Goal: Task Accomplishment & Management: Manage account settings

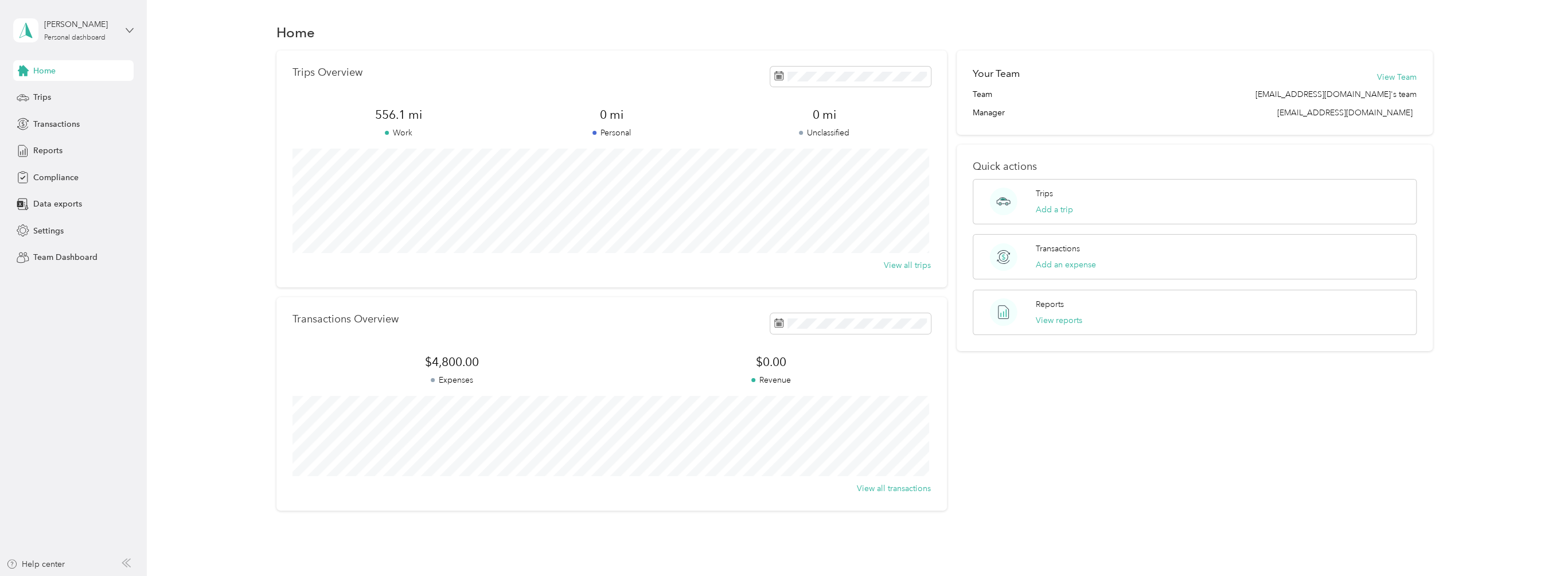
click at [127, 26] on icon at bounding box center [130, 30] width 8 height 8
click at [69, 94] on div "Team dashboard" at bounding box center [53, 92] width 62 height 12
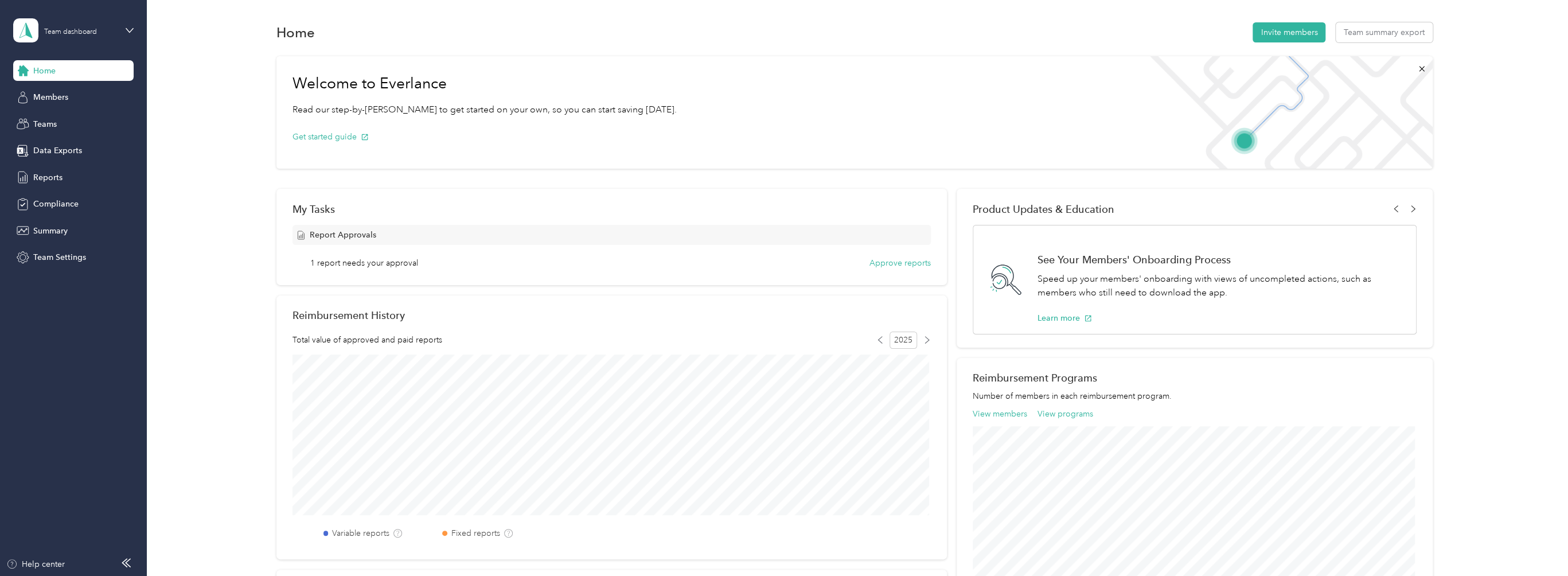
click at [55, 85] on div "Home Members Teams Data Exports Reports Compliance Summary Team Settings" at bounding box center [74, 164] width 121 height 208
click at [57, 96] on span "Members" at bounding box center [51, 97] width 35 height 12
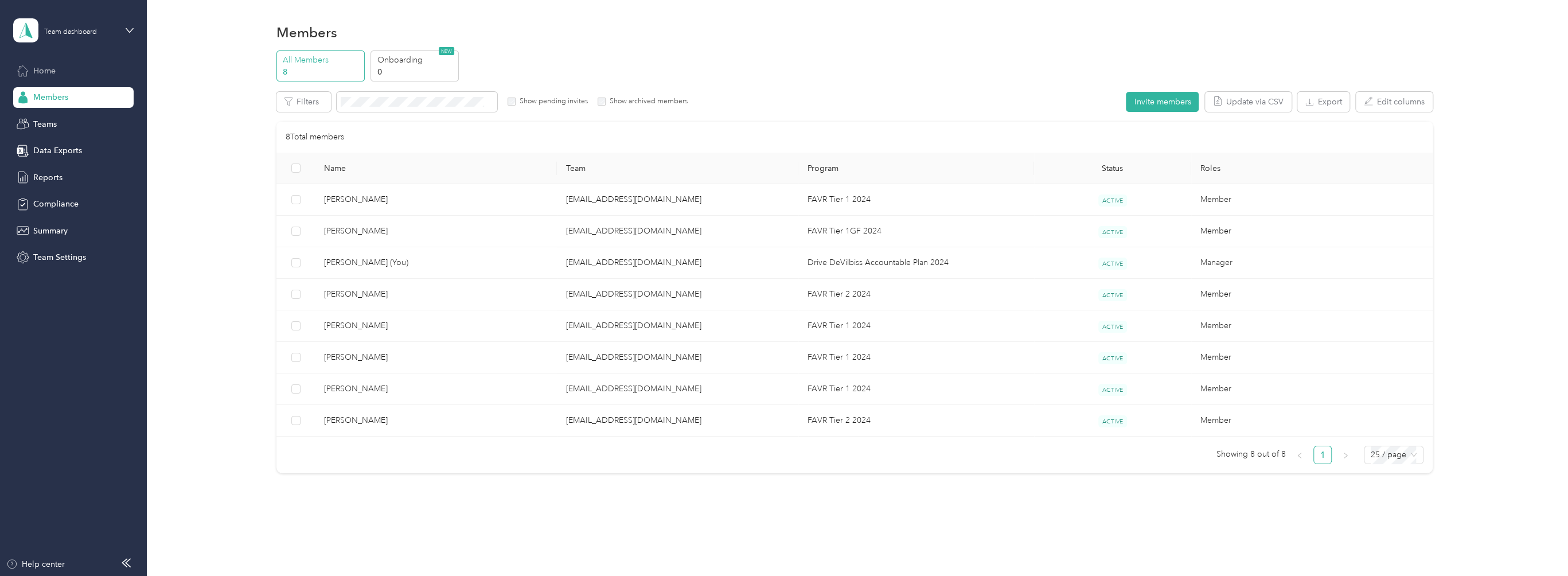
click at [67, 67] on div "Home" at bounding box center [74, 70] width 121 height 21
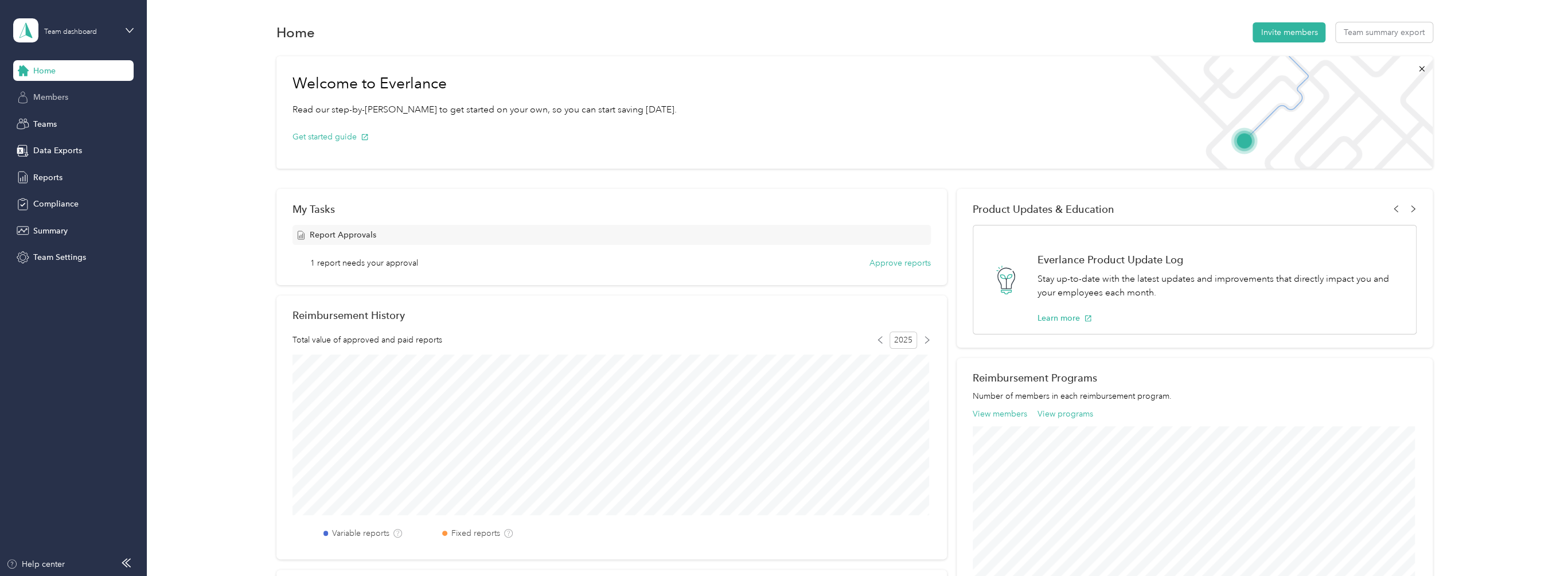
click at [60, 101] on span "Members" at bounding box center [51, 97] width 35 height 12
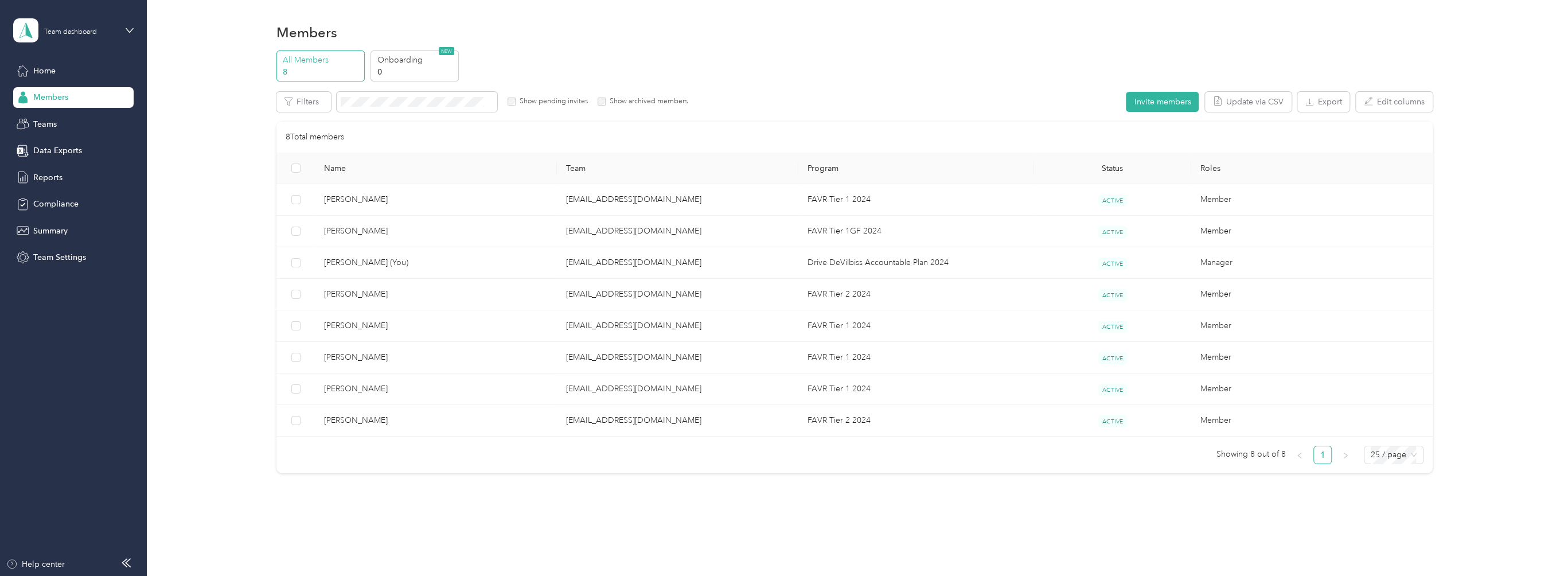
click at [130, 26] on icon at bounding box center [130, 30] width 8 height 8
click at [224, 33] on div "Members" at bounding box center [854, 32] width 1387 height 24
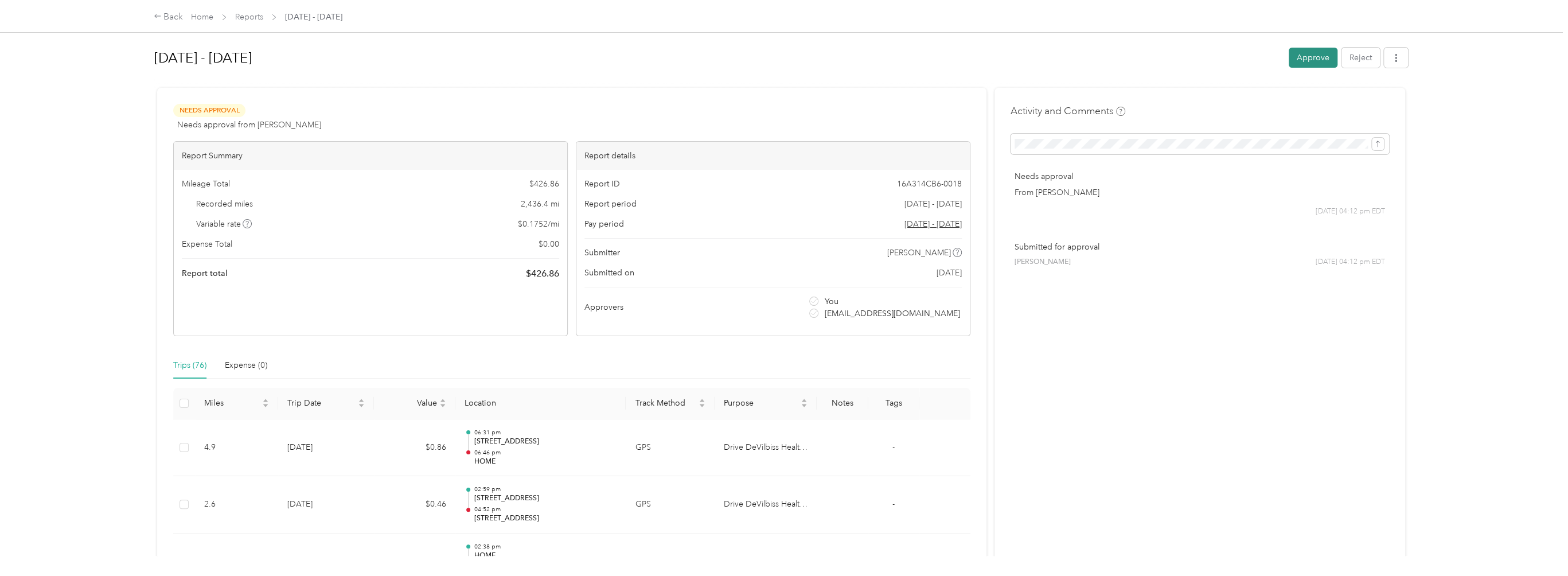
click at [1330, 60] on button "Approve" at bounding box center [1313, 58] width 49 height 20
